Goal: Check status

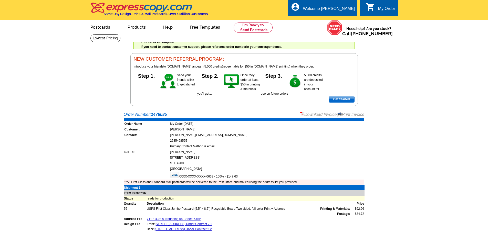
click at [407, 104] on div "Welcome back [PERSON_NAME] My Account Logout local_phone Same Day Design, Print…" at bounding box center [244, 53] width 488 height 106
